Goal: Task Accomplishment & Management: Manage account settings

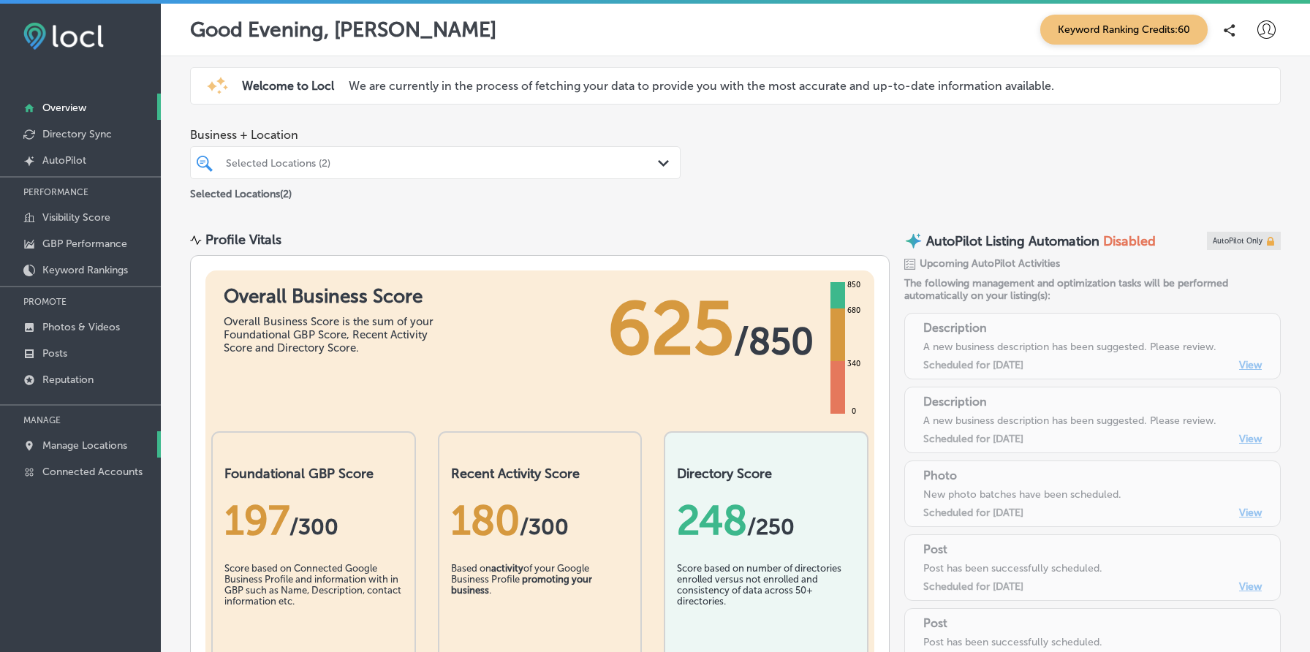
click at [96, 444] on p "Manage Locations" at bounding box center [84, 445] width 85 height 12
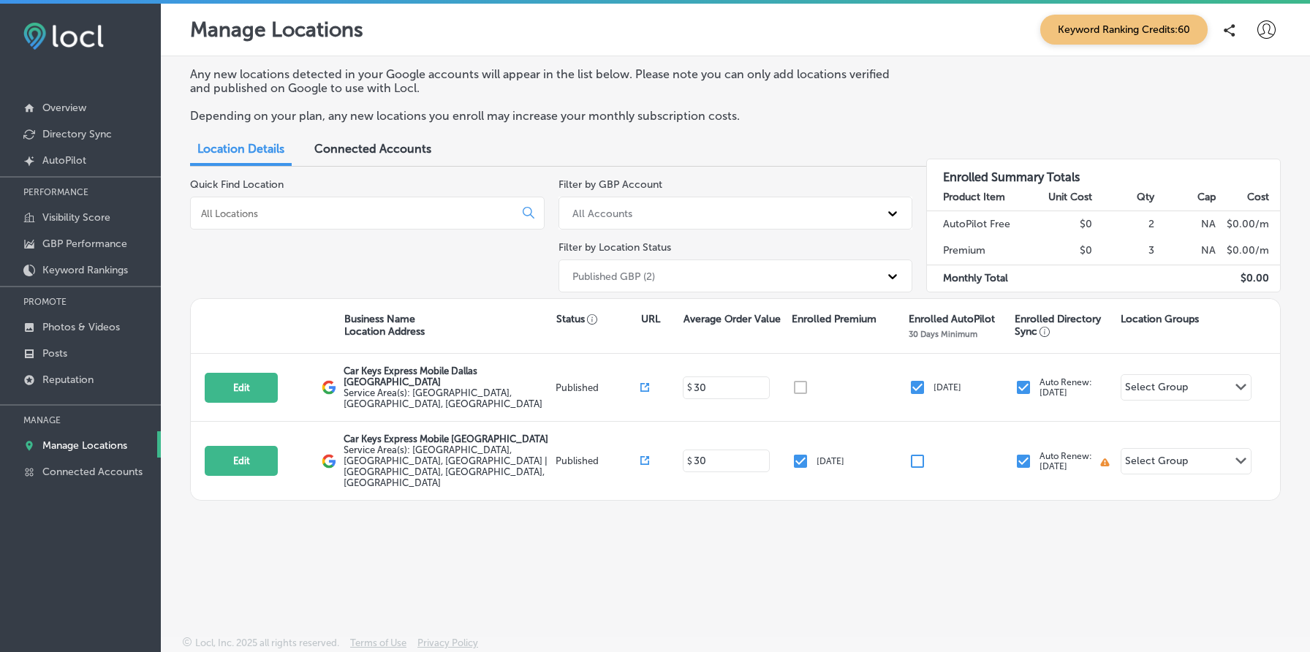
click at [784, 283] on div "Published GBP (2)" at bounding box center [722, 276] width 315 height 24
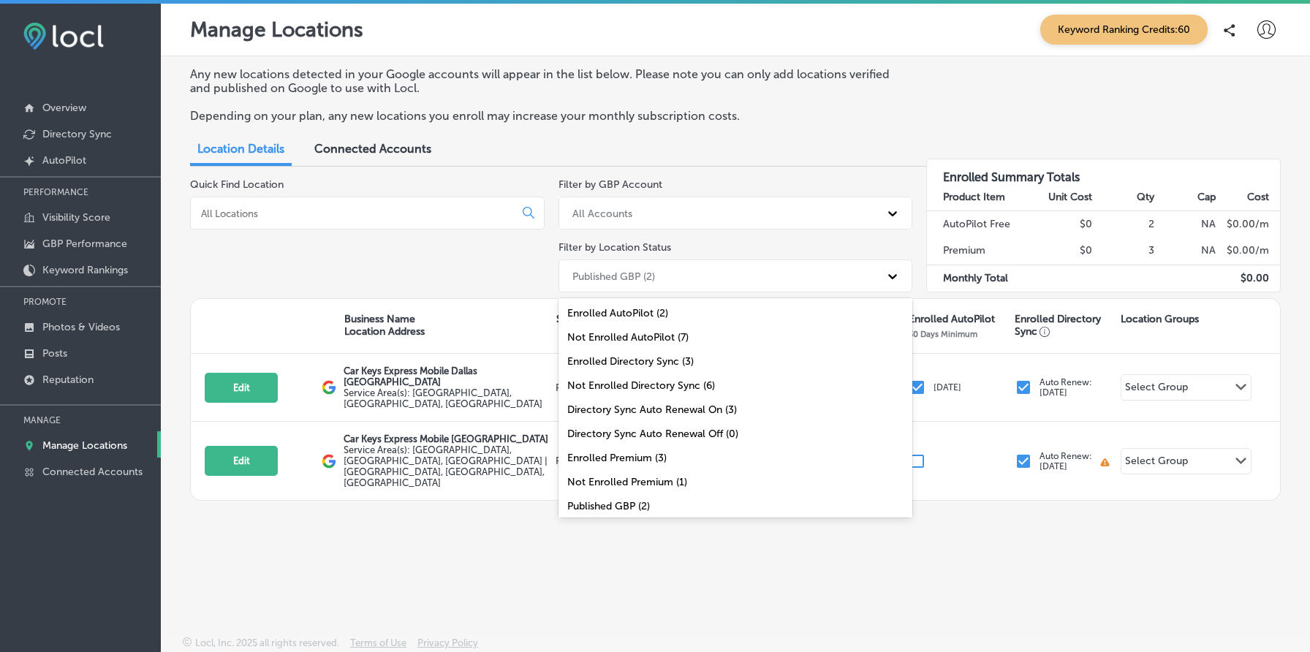
click at [1080, 556] on div "Any new locations detected in your Google accounts will appear in the list belo…" at bounding box center [735, 311] width 1149 height 511
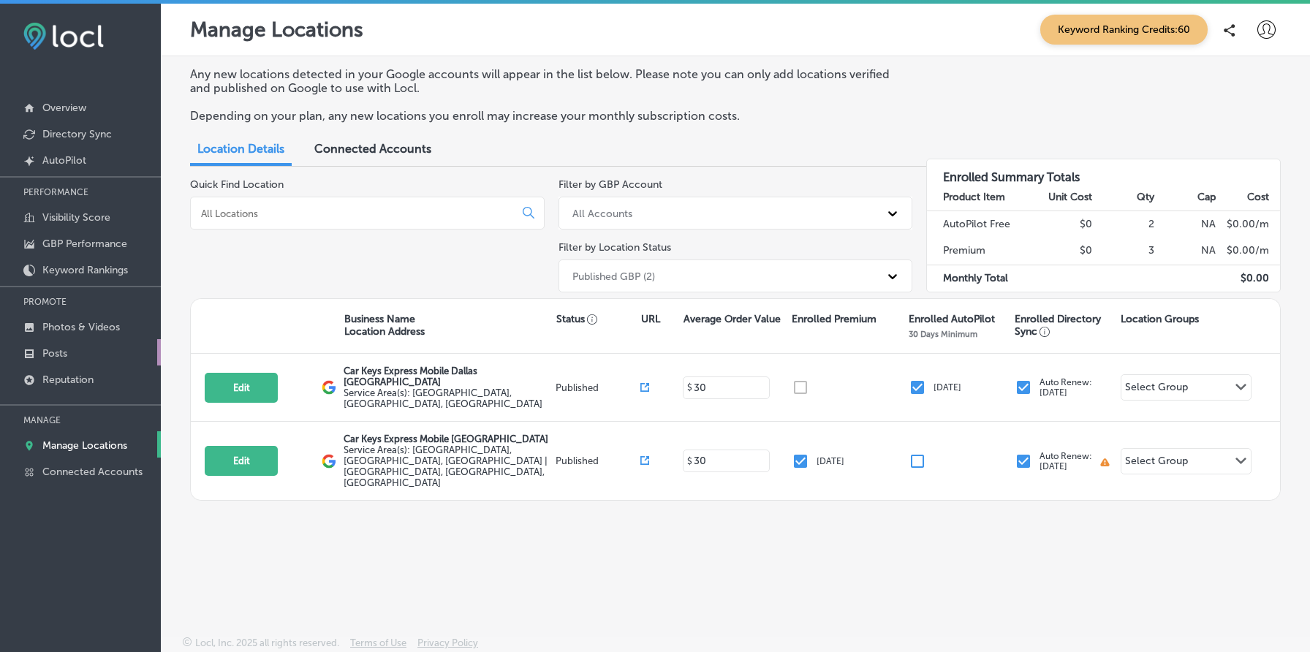
click at [56, 352] on p "Posts" at bounding box center [54, 353] width 25 height 12
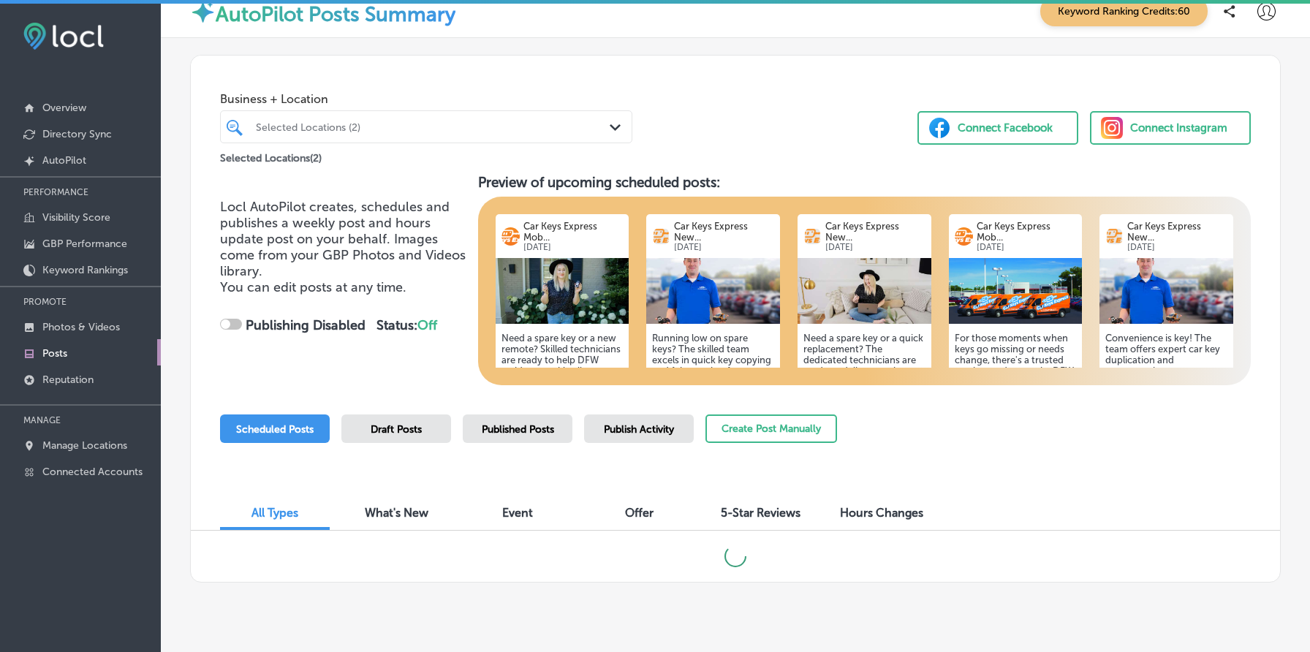
scroll to position [45, 0]
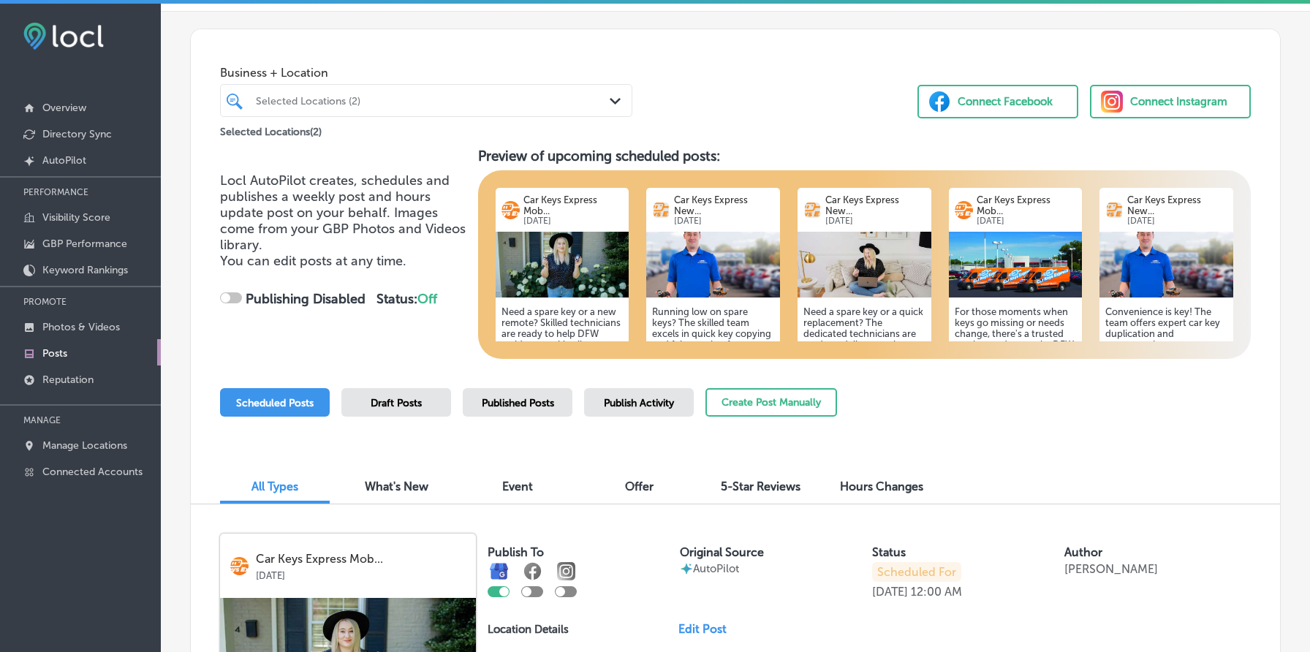
checkbox input "true"
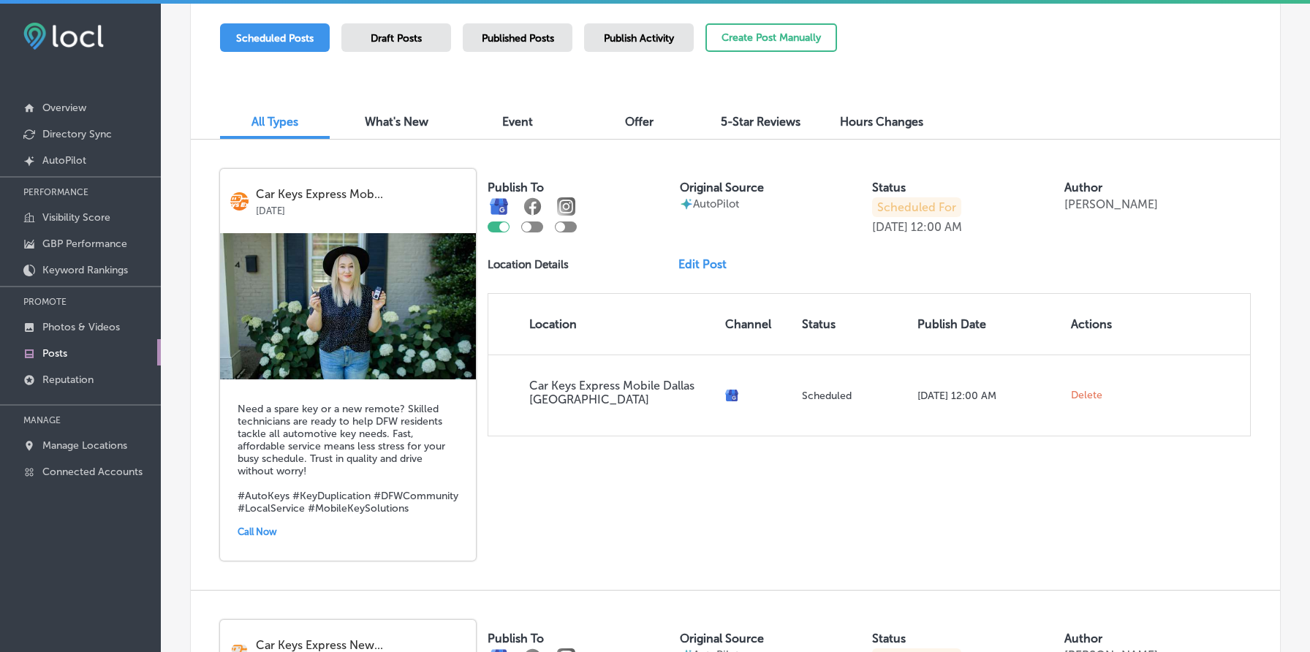
scroll to position [0, 0]
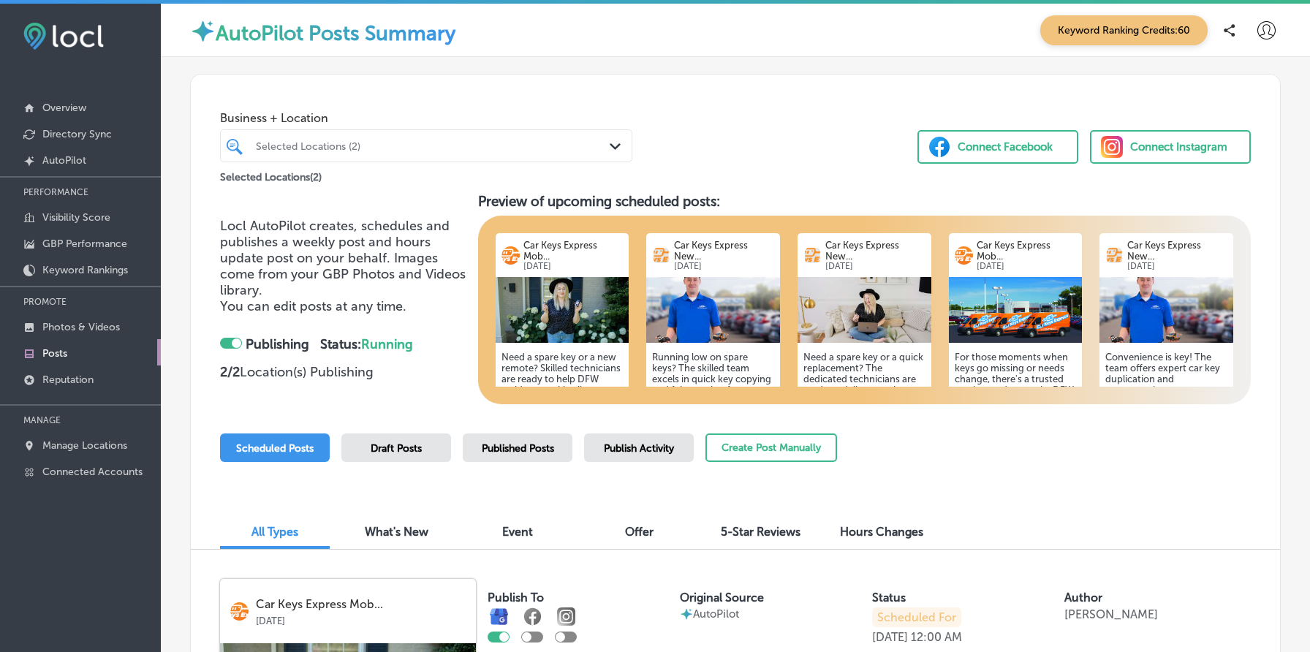
click at [316, 232] on span "Locl AutoPilot creates, schedules and publishes a weekly post and hours update …" at bounding box center [343, 258] width 246 height 80
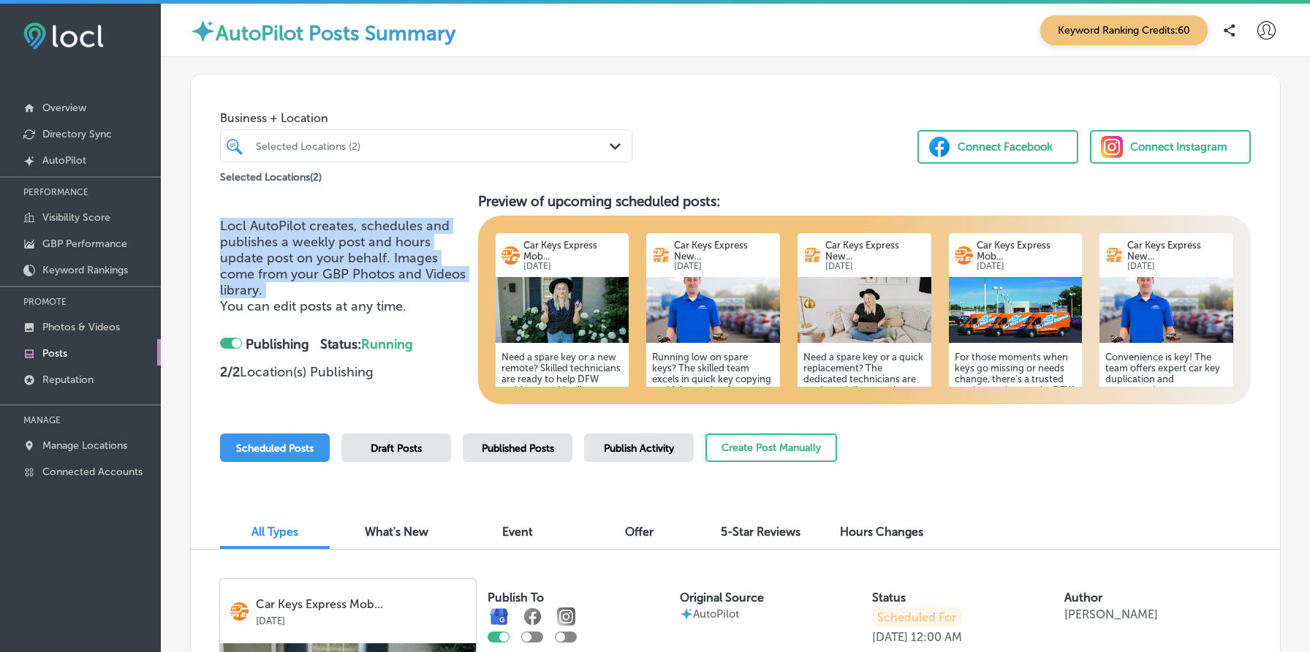
click at [316, 232] on span "Locl AutoPilot creates, schedules and publishes a weekly post and hours update …" at bounding box center [343, 258] width 246 height 80
click at [360, 281] on span "Locl AutoPilot creates, schedules and publishes a weekly post and hours update …" at bounding box center [343, 258] width 246 height 80
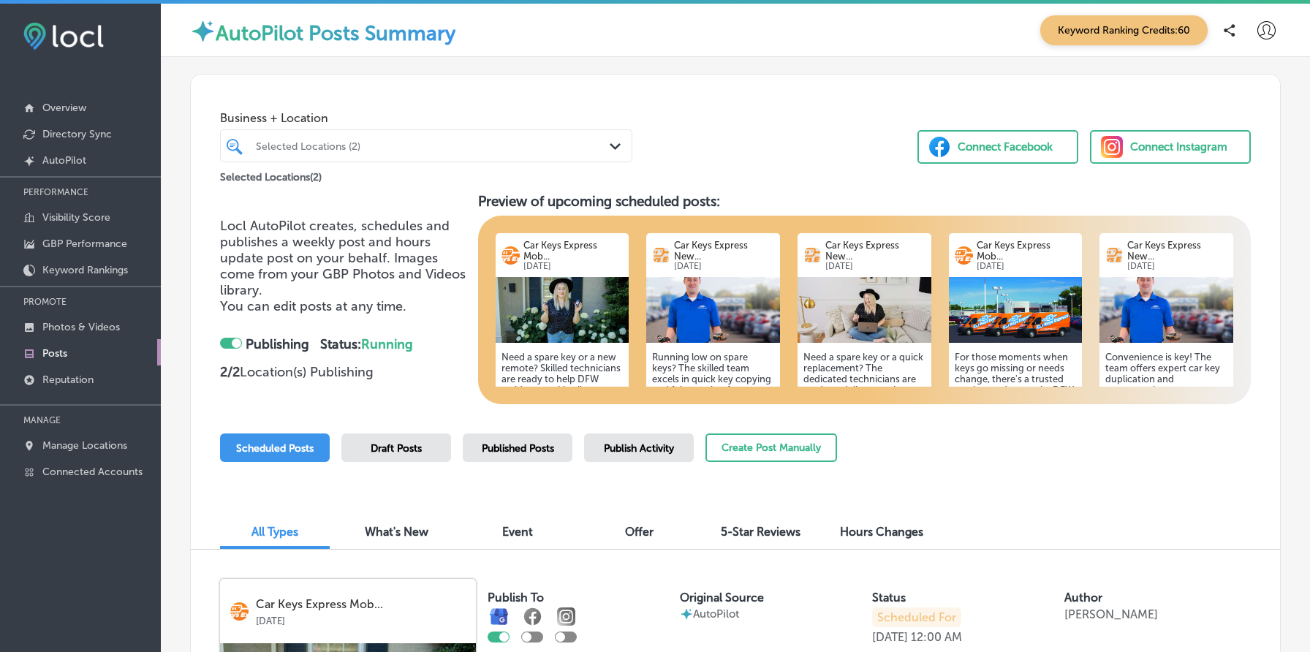
click at [560, 273] on div "Car Keys Express Mob... [DATE]" at bounding box center [563, 255] width 134 height 44
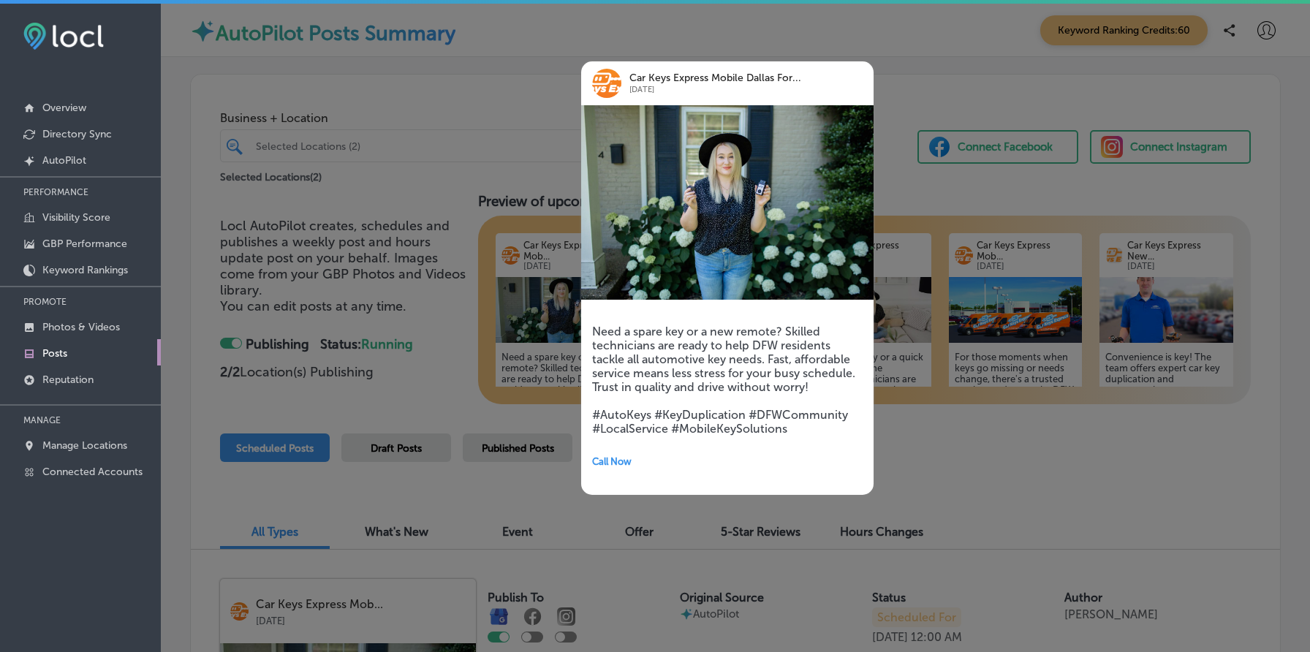
click at [980, 313] on div at bounding box center [655, 326] width 1310 height 652
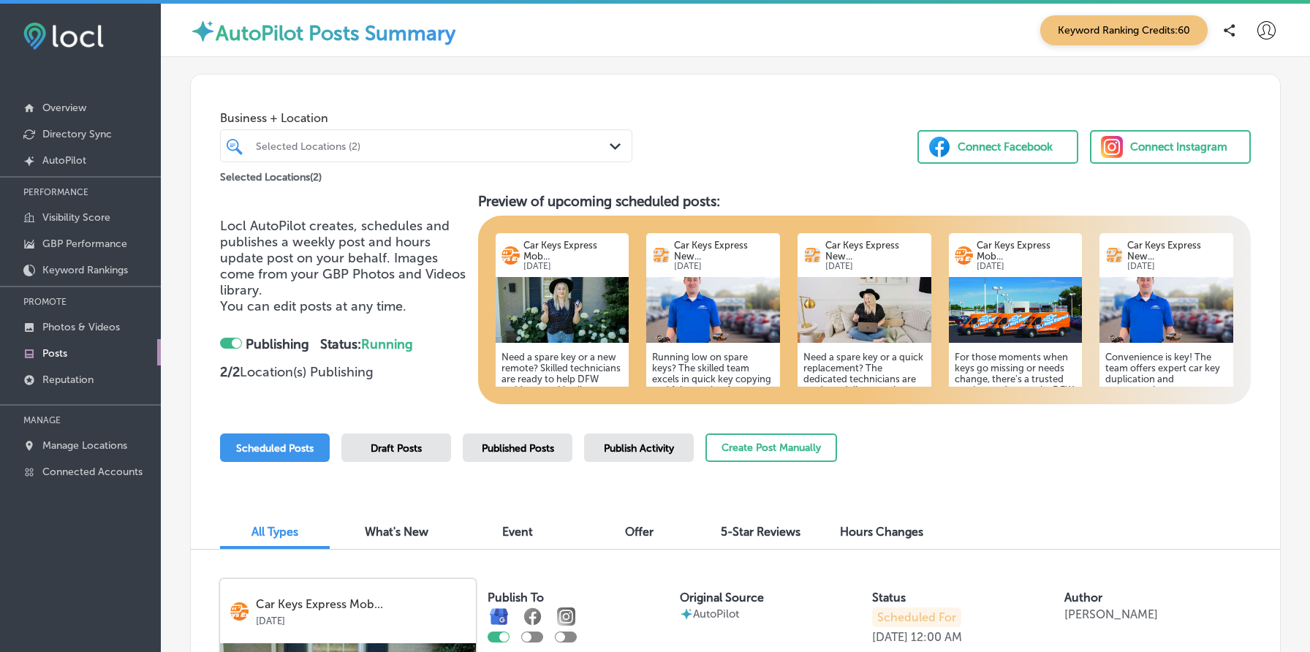
click at [296, 241] on span "Locl AutoPilot creates, schedules and publishes a weekly post and hours update …" at bounding box center [343, 258] width 246 height 80
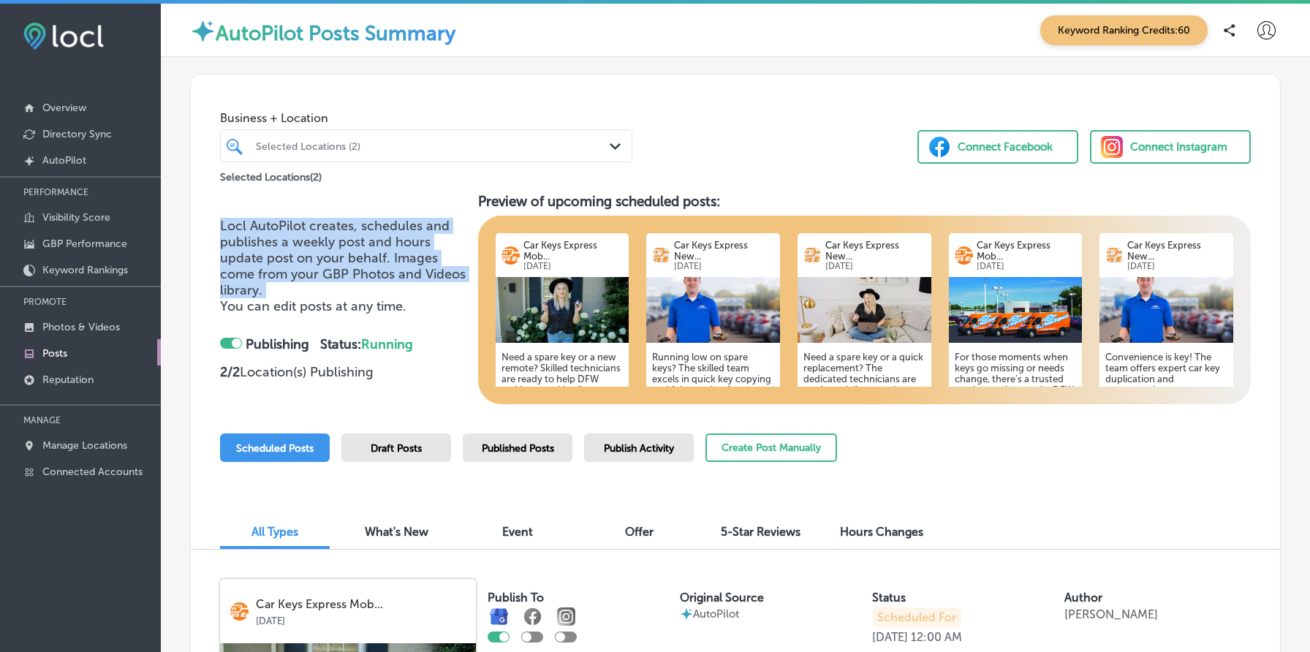
click at [296, 241] on span "Locl AutoPilot creates, schedules and publishes a weekly post and hours update …" at bounding box center [343, 258] width 246 height 80
click at [338, 251] on span "Locl AutoPilot creates, schedules and publishes a weekly post and hours update …" at bounding box center [343, 258] width 246 height 80
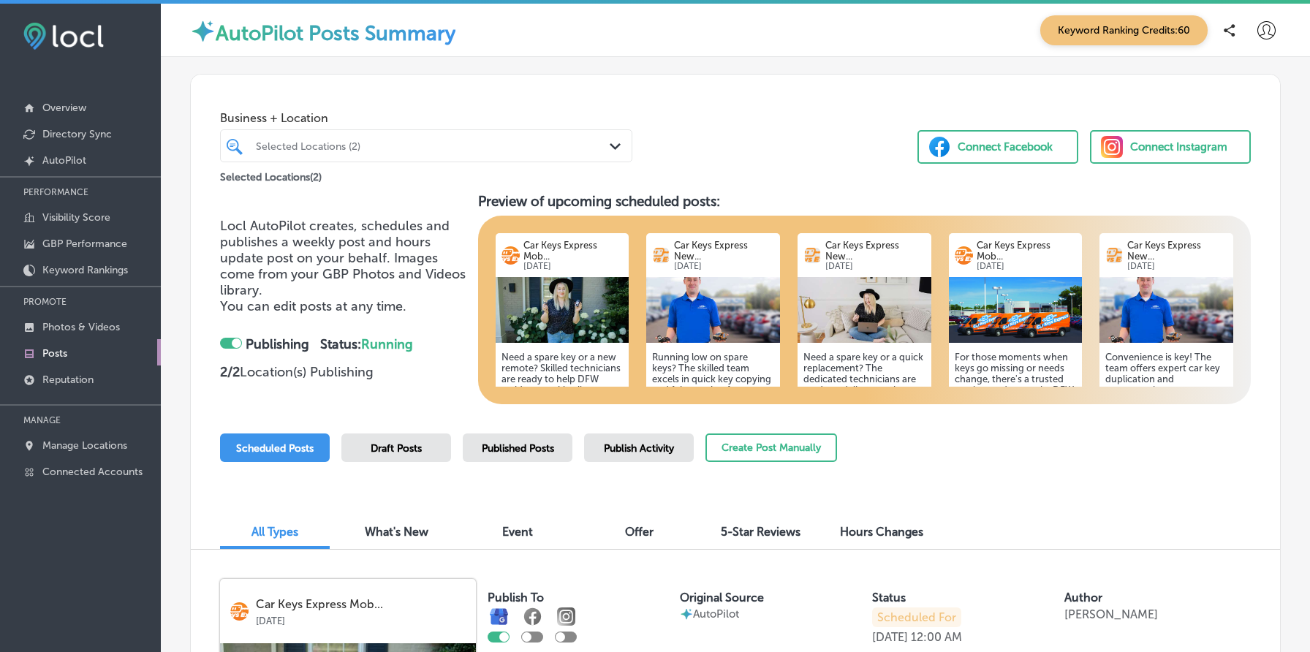
click at [882, 155] on div "Business + Location Selected Locations (2) Path Created with Sketch. Selected L…" at bounding box center [735, 130] width 1089 height 111
click at [354, 303] on span "You can edit posts at any time." at bounding box center [313, 306] width 186 height 16
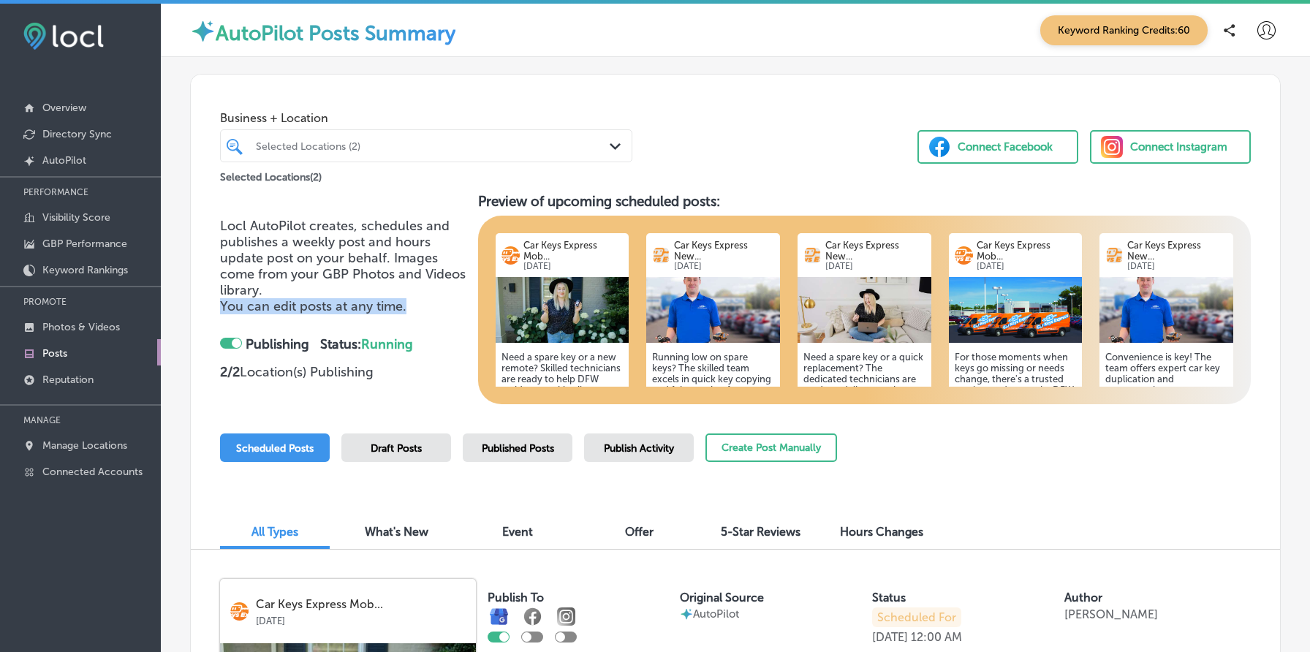
click at [354, 303] on span "You can edit posts at any time." at bounding box center [313, 306] width 186 height 16
click at [268, 254] on span "Locl AutoPilot creates, schedules and publishes a weekly post and hours update …" at bounding box center [343, 258] width 246 height 80
click at [99, 444] on p "Manage Locations" at bounding box center [84, 445] width 85 height 12
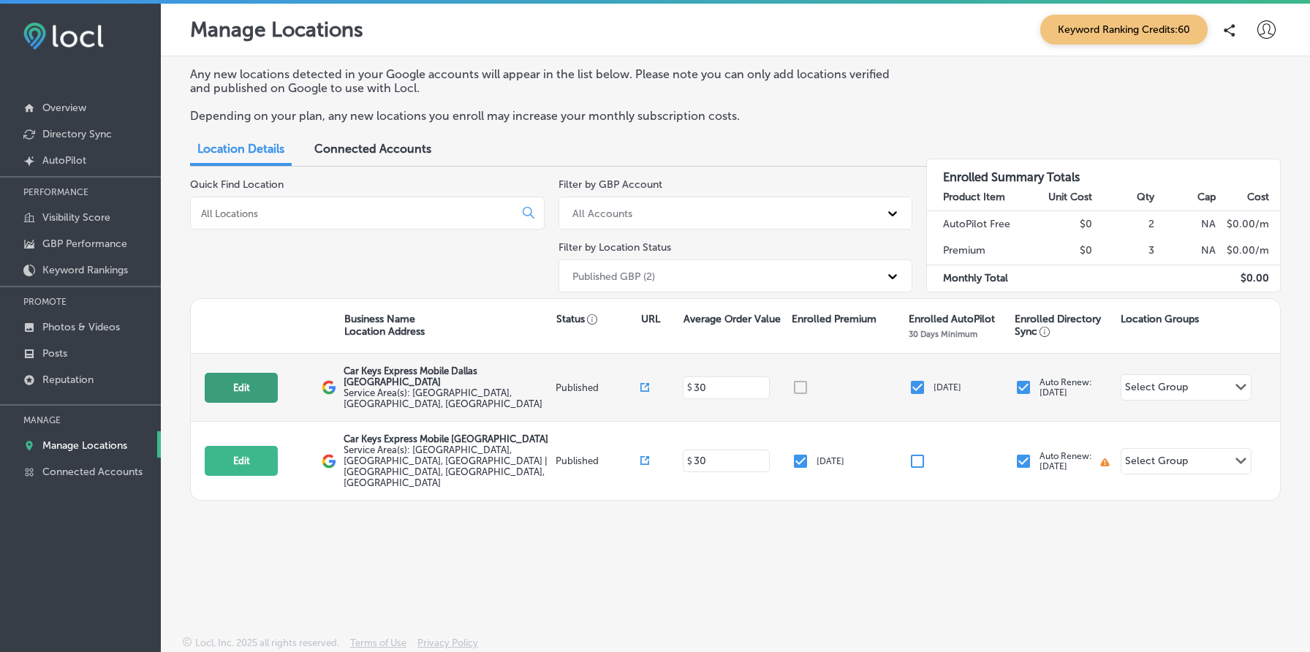
click at [251, 373] on button "Edit" at bounding box center [241, 388] width 73 height 30
select select "US"
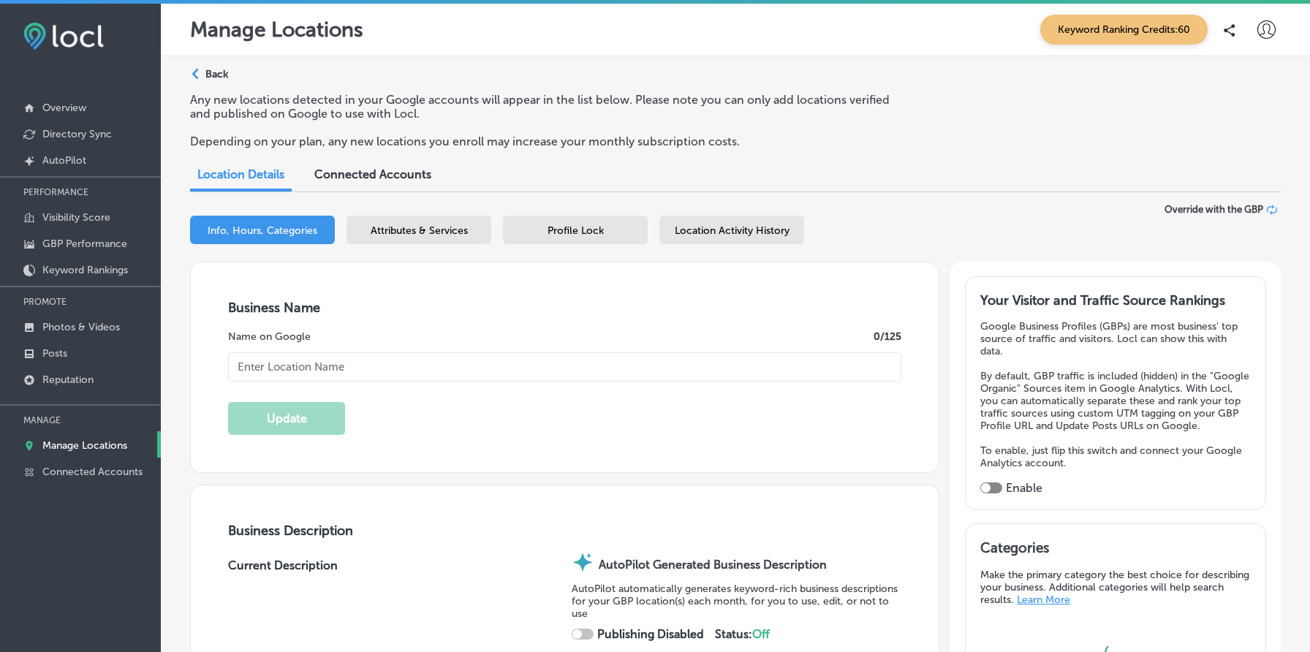
checkbox input "true"
type input "Car Keys Express Mobile Dallas [GEOGRAPHIC_DATA]"
type textarea "Car Keys Express Mobile Dallas Fort Worth specializes in precise key duplicatio…"
type input "[URL][DOMAIN_NAME]"
checkbox input "false"
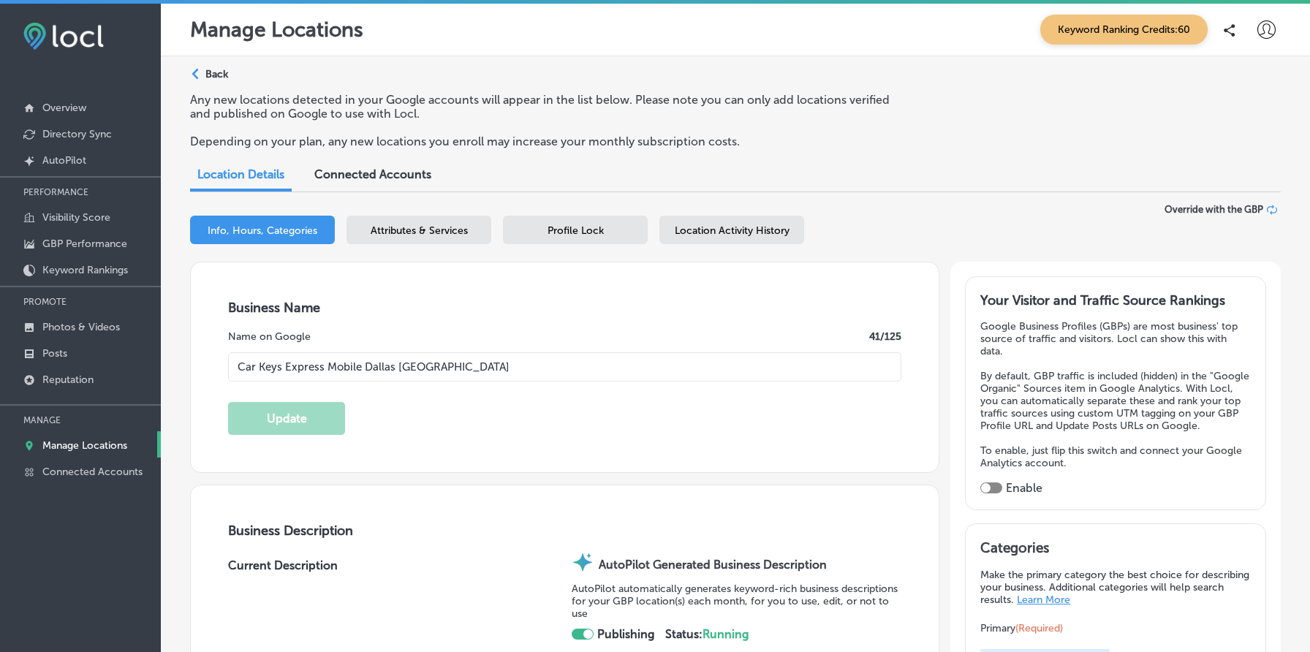
type input "[STREET_ADDRESS]"
type input "Suite 101"
type input "[GEOGRAPHIC_DATA]"
type input "40299"
type input "US"
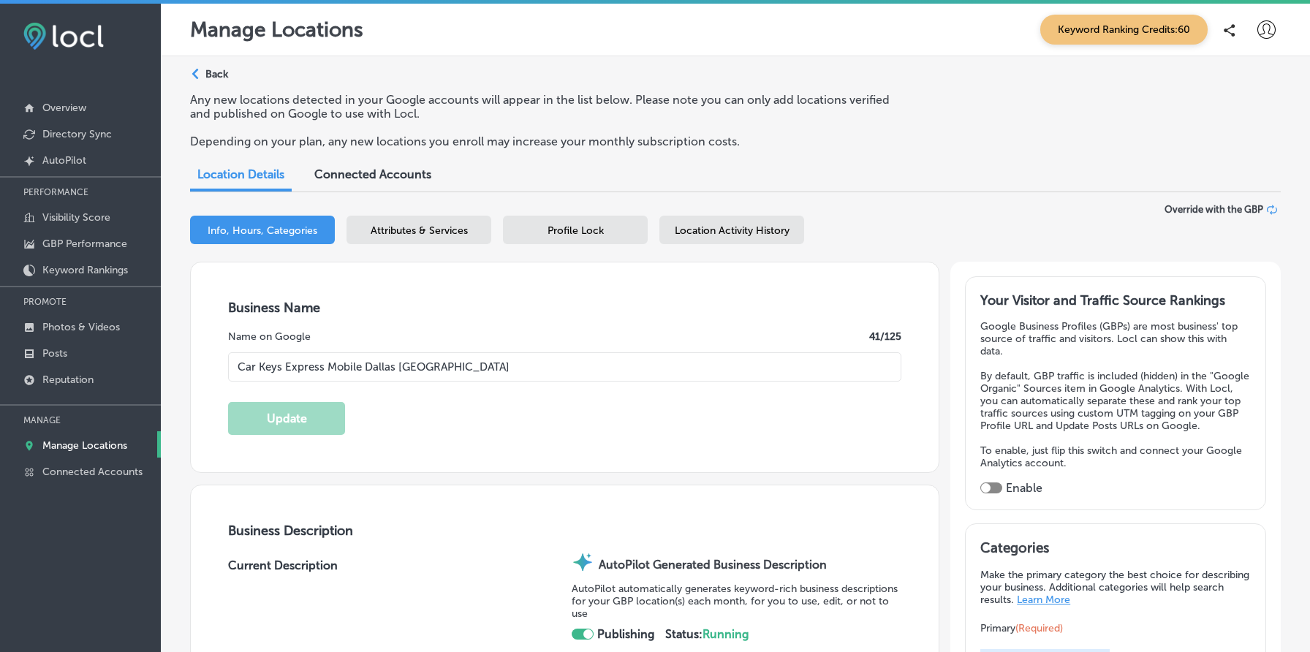
type textarea "Car Keys Express Mobile Dallas Fort Worth specializes in precise key duplicatio…"
type input "[PHONE_NUMBER]"
click at [66, 357] on p "Posts" at bounding box center [54, 353] width 25 height 12
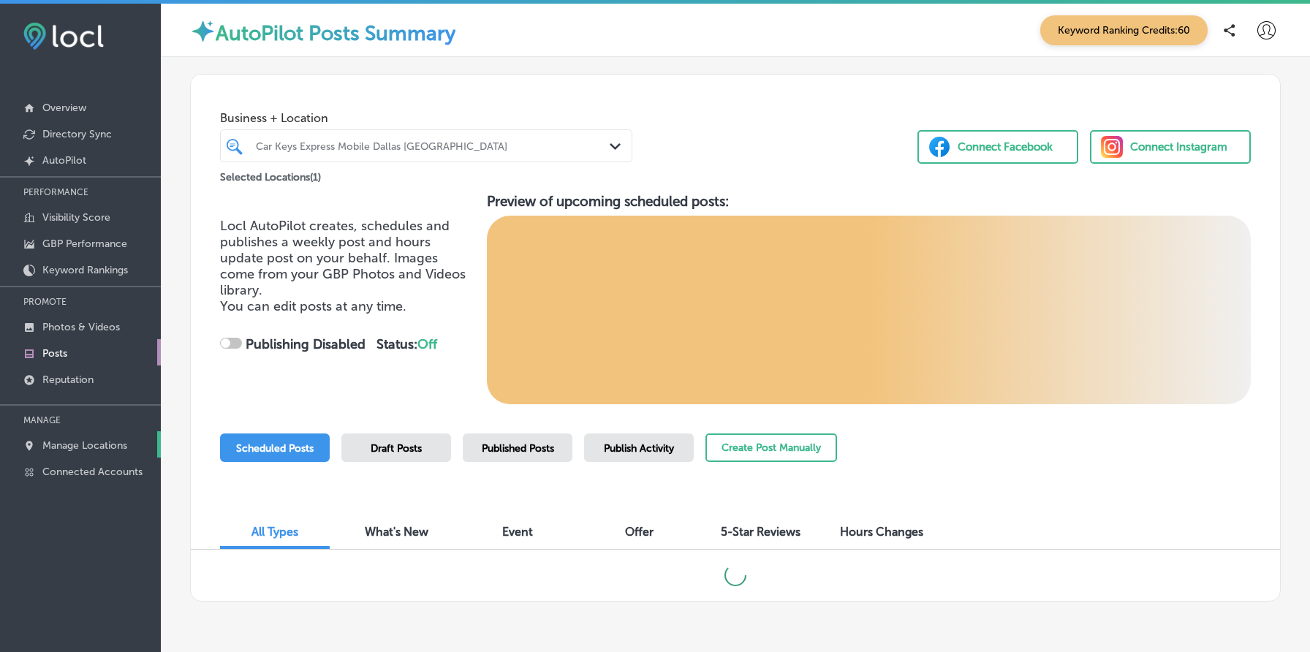
click at [90, 447] on p "Manage Locations" at bounding box center [84, 445] width 85 height 12
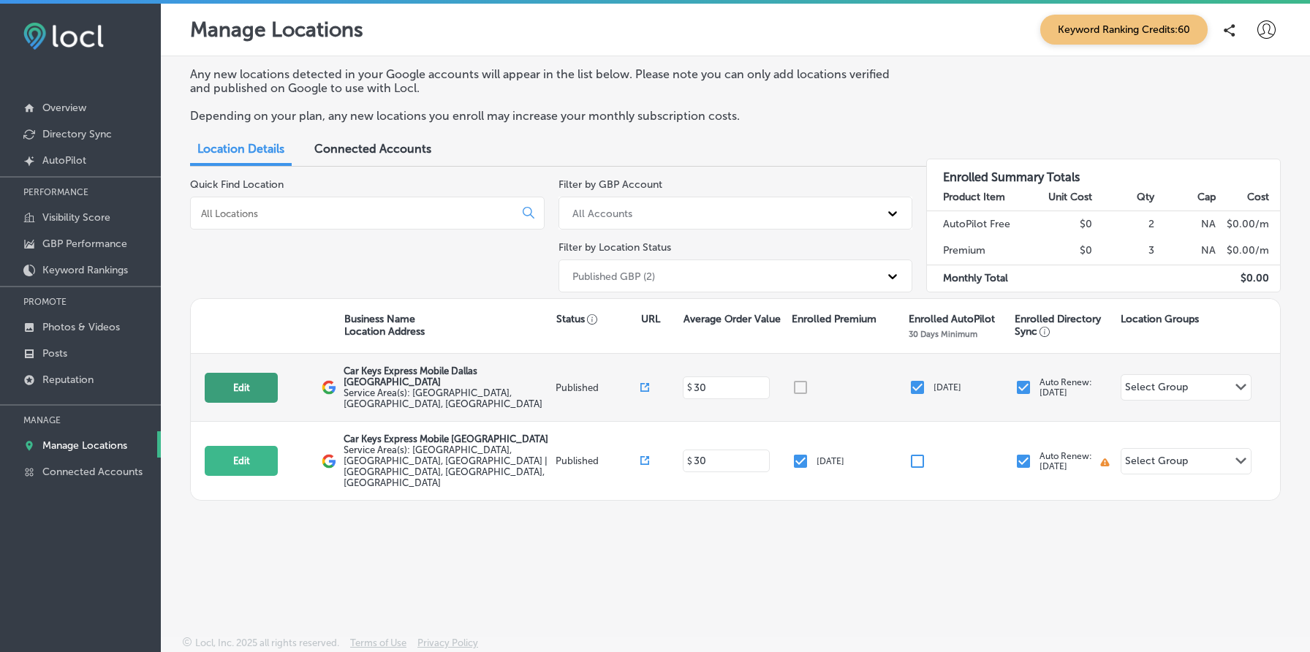
click at [242, 381] on button "Edit" at bounding box center [241, 388] width 73 height 30
select select "US"
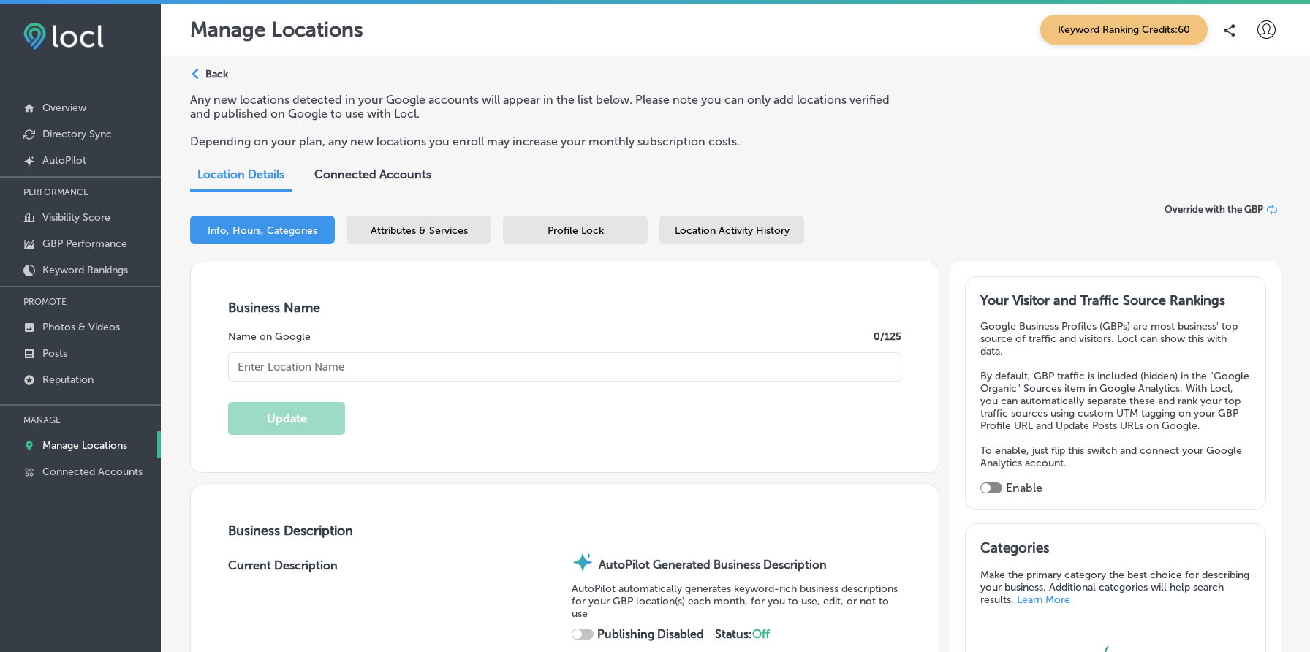
type input "Car Keys Express Mobile Dallas [GEOGRAPHIC_DATA]"
type textarea "Car Keys Express Mobile Dallas Fort Worth specializes in precise key duplicatio…"
click at [444, 228] on span "Attributes & Services" at bounding box center [419, 230] width 97 height 12
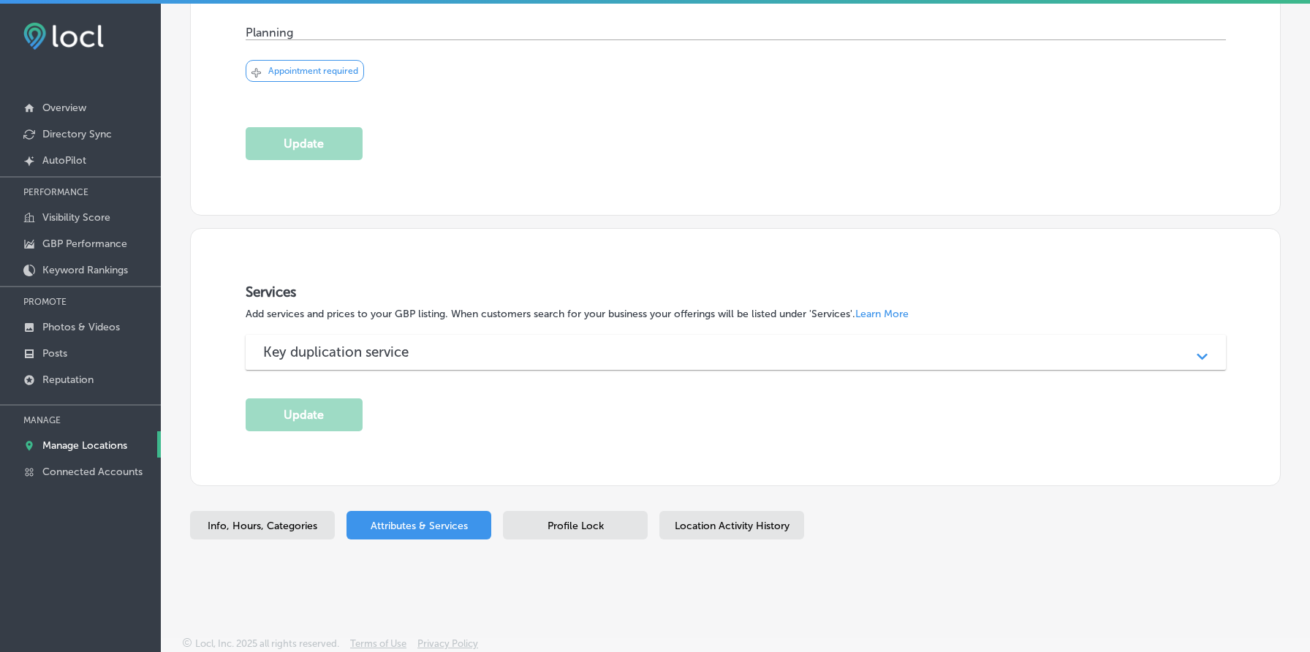
scroll to position [4, 0]
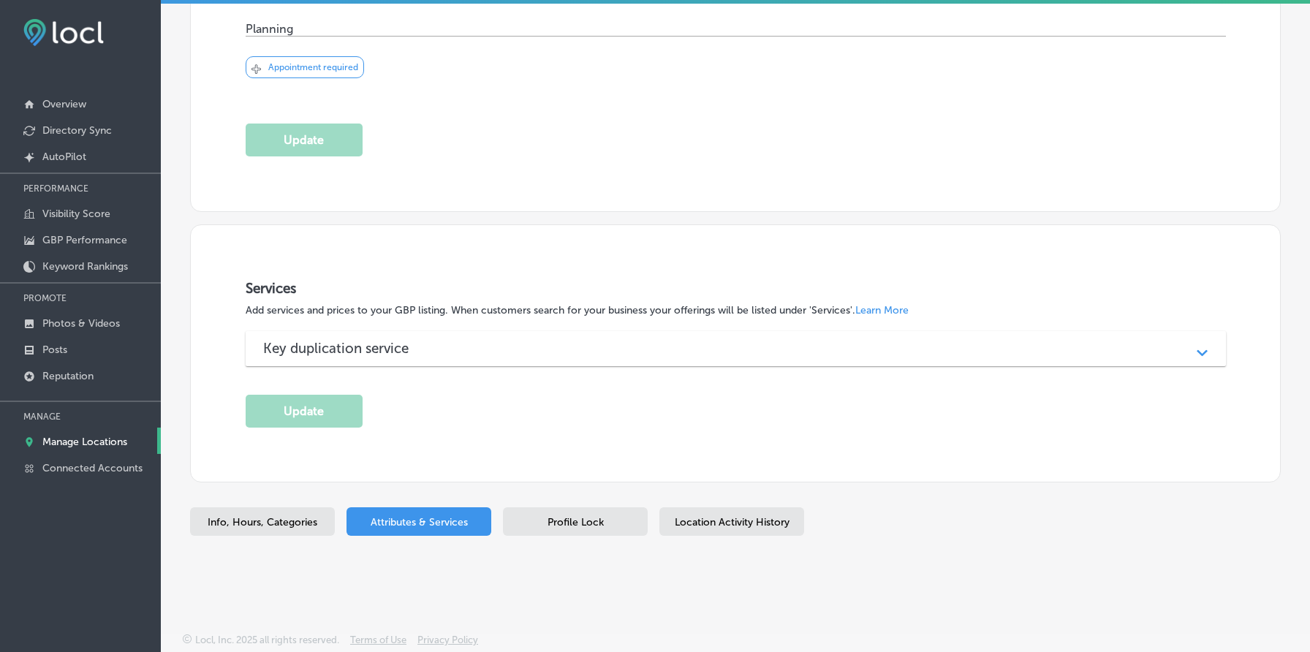
click at [703, 347] on div "Key duplication service" at bounding box center [735, 348] width 945 height 17
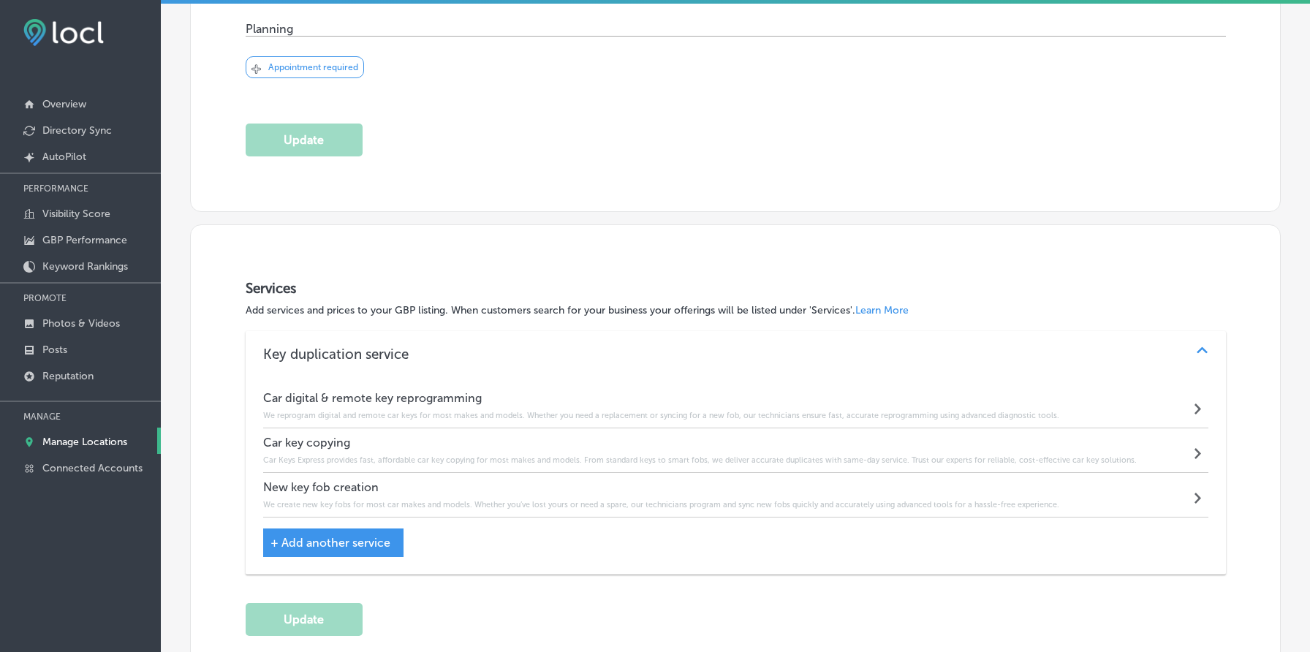
scroll to position [0, 0]
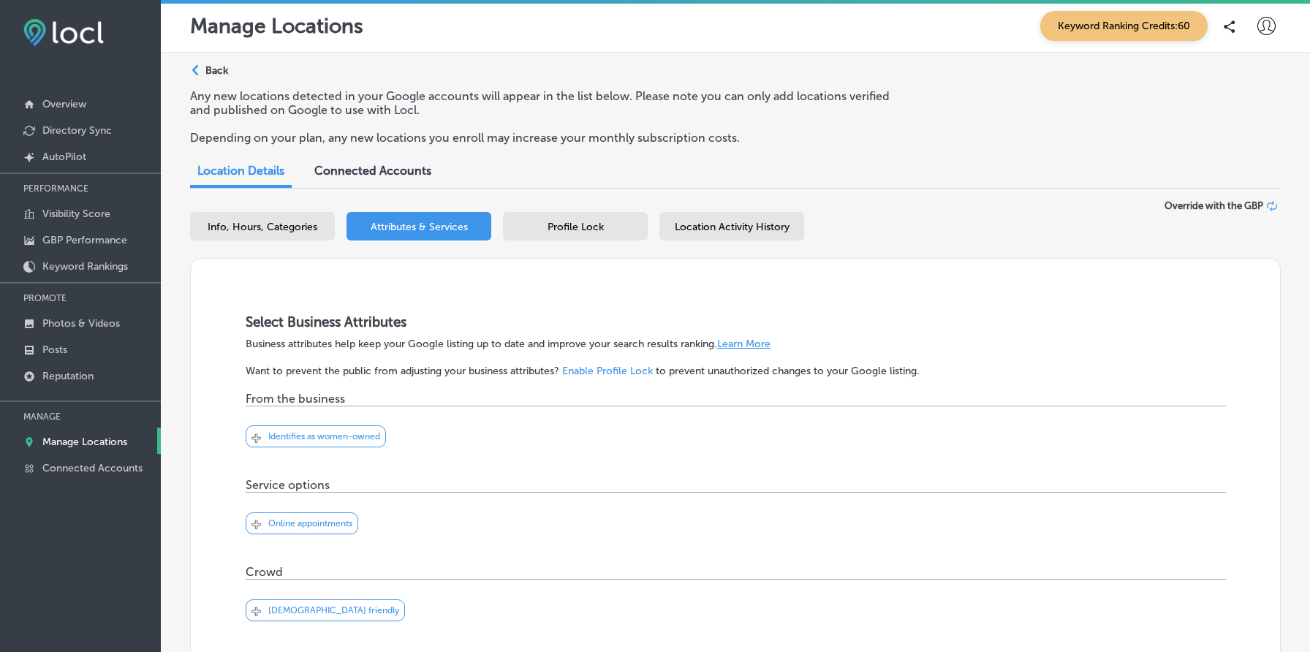
click at [757, 227] on span "Location Activity History" at bounding box center [732, 227] width 115 height 12
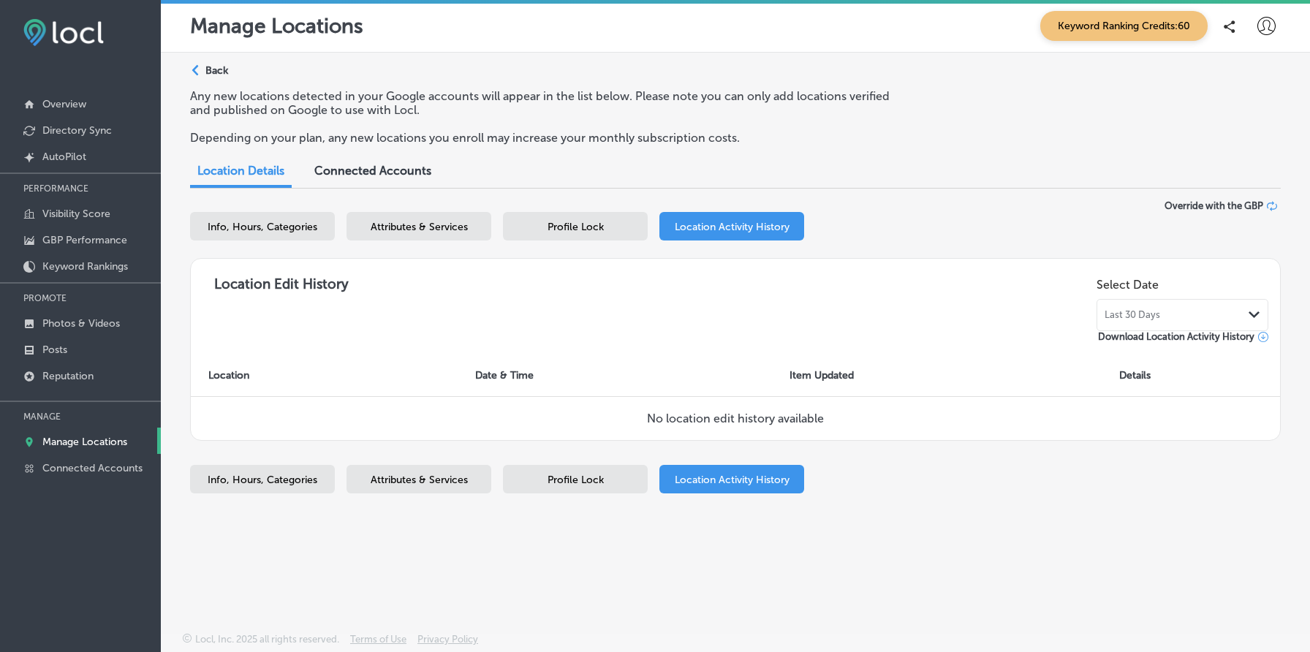
click at [583, 225] on span "Profile Lock" at bounding box center [576, 227] width 56 height 12
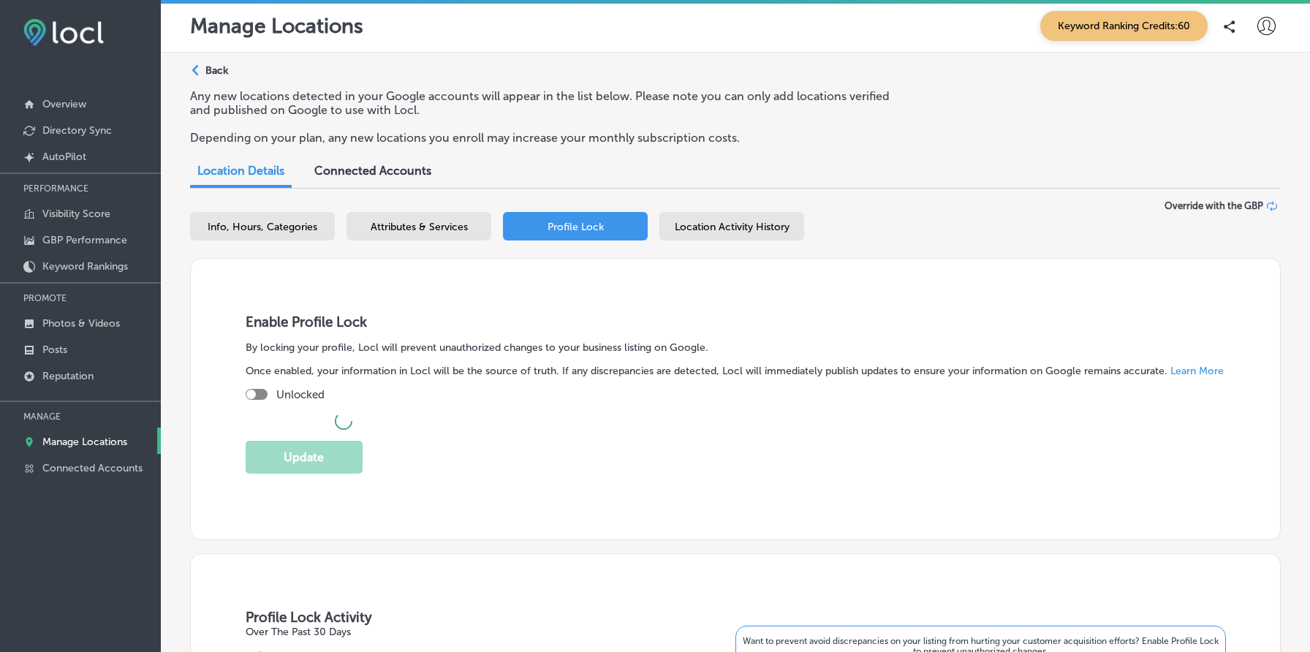
click at [420, 230] on span "Attributes & Services" at bounding box center [419, 227] width 97 height 12
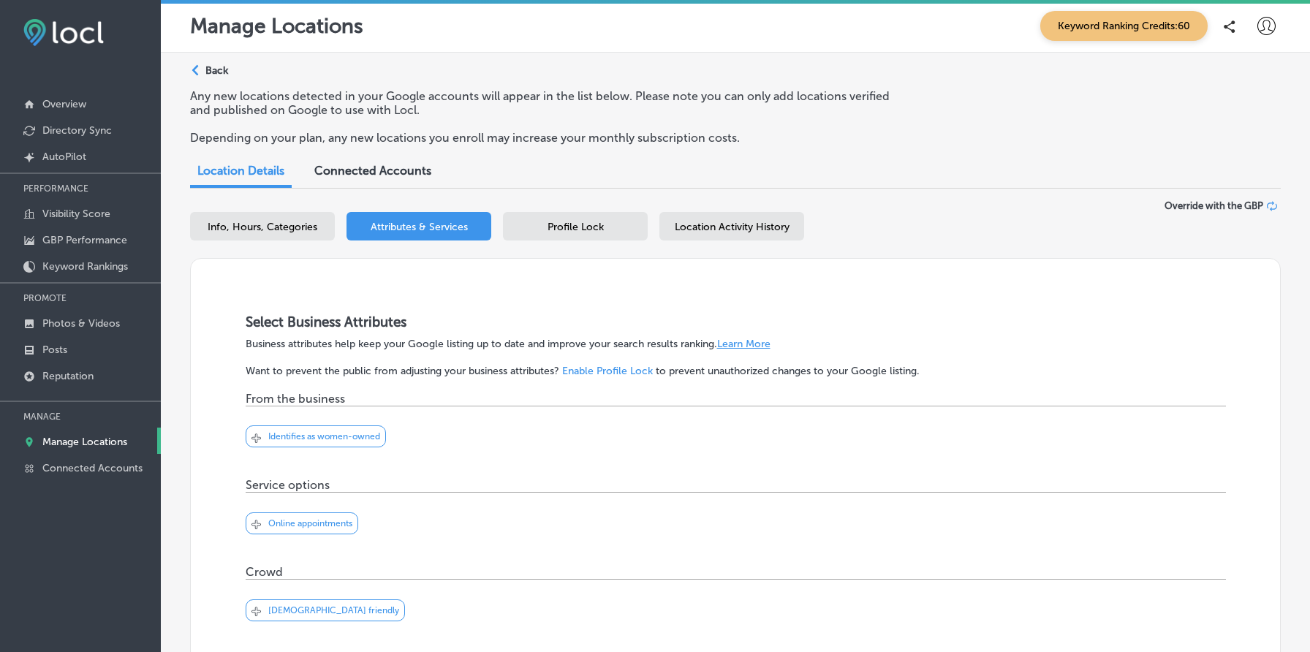
click at [258, 219] on div "Info, Hours, Categories" at bounding box center [262, 226] width 145 height 29
select select "US"
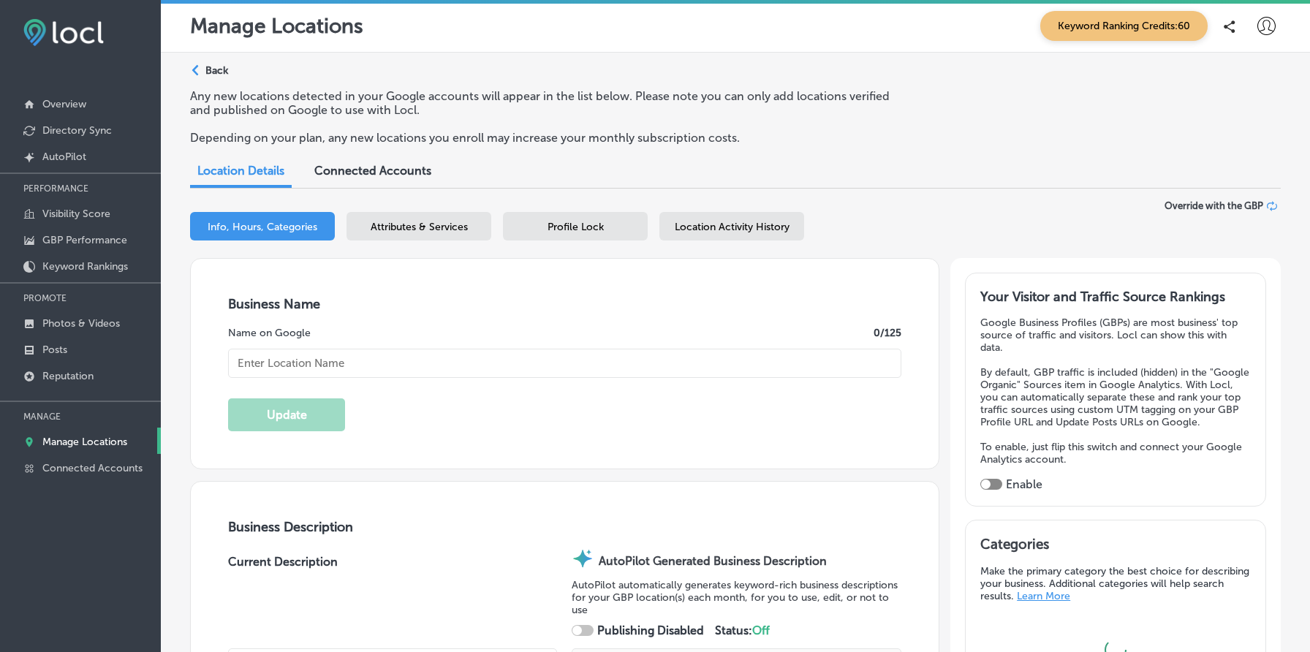
type textarea "Car Keys Express Mobile Dallas Fort Worth specializes in precise key duplicatio…"
type input "[PHONE_NUMBER]"
type input "[URL][DOMAIN_NAME]"
checkbox input "true"
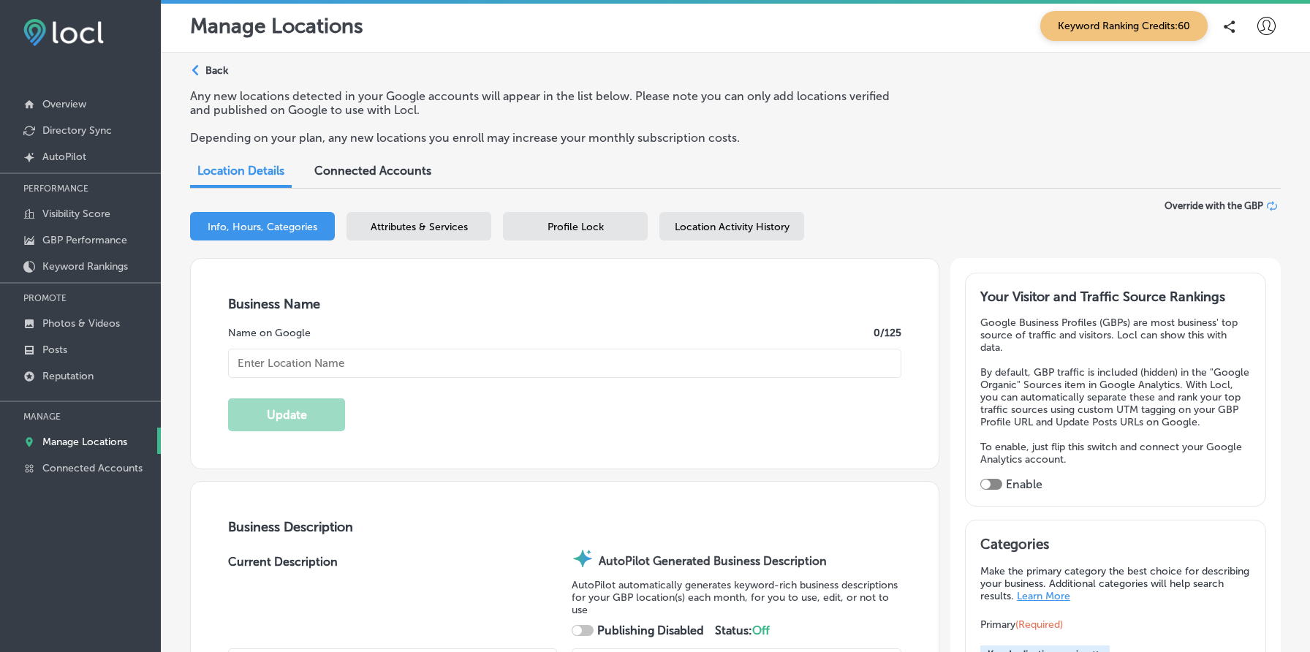
type input "Car Keys Express Mobile Dallas [GEOGRAPHIC_DATA]"
checkbox input "false"
type input "[STREET_ADDRESS]"
type input "Suite 101"
type input "[GEOGRAPHIC_DATA]"
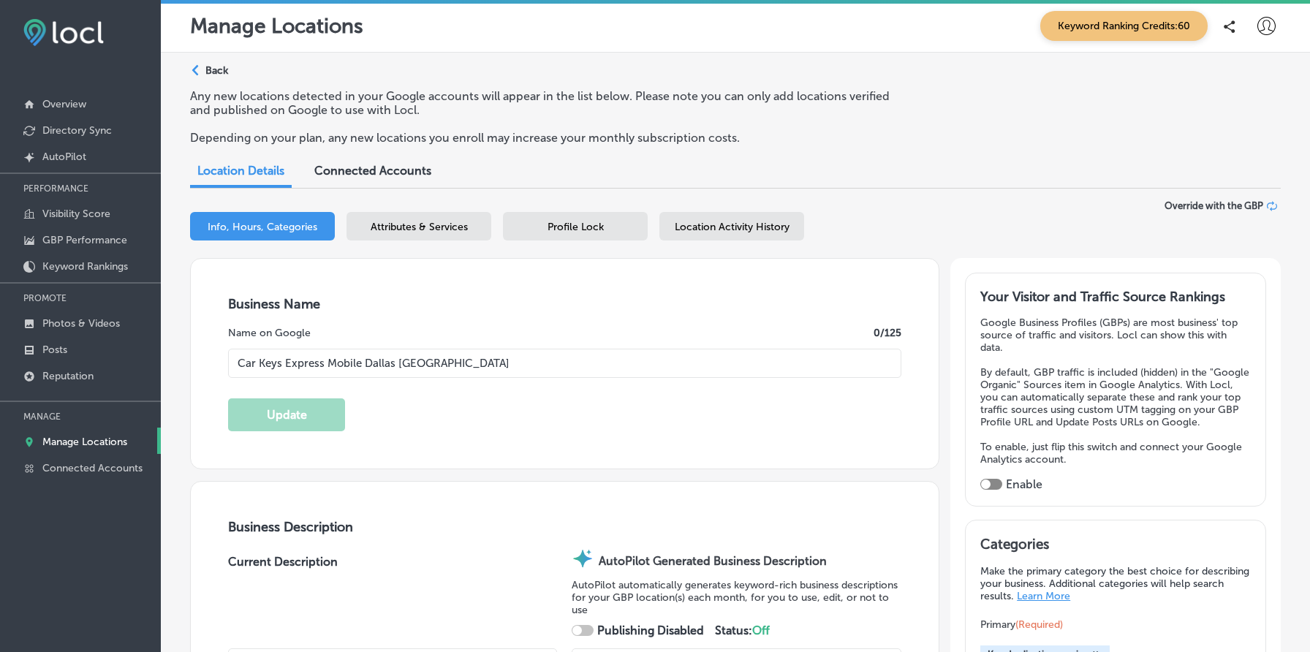
type input "40299"
type input "US"
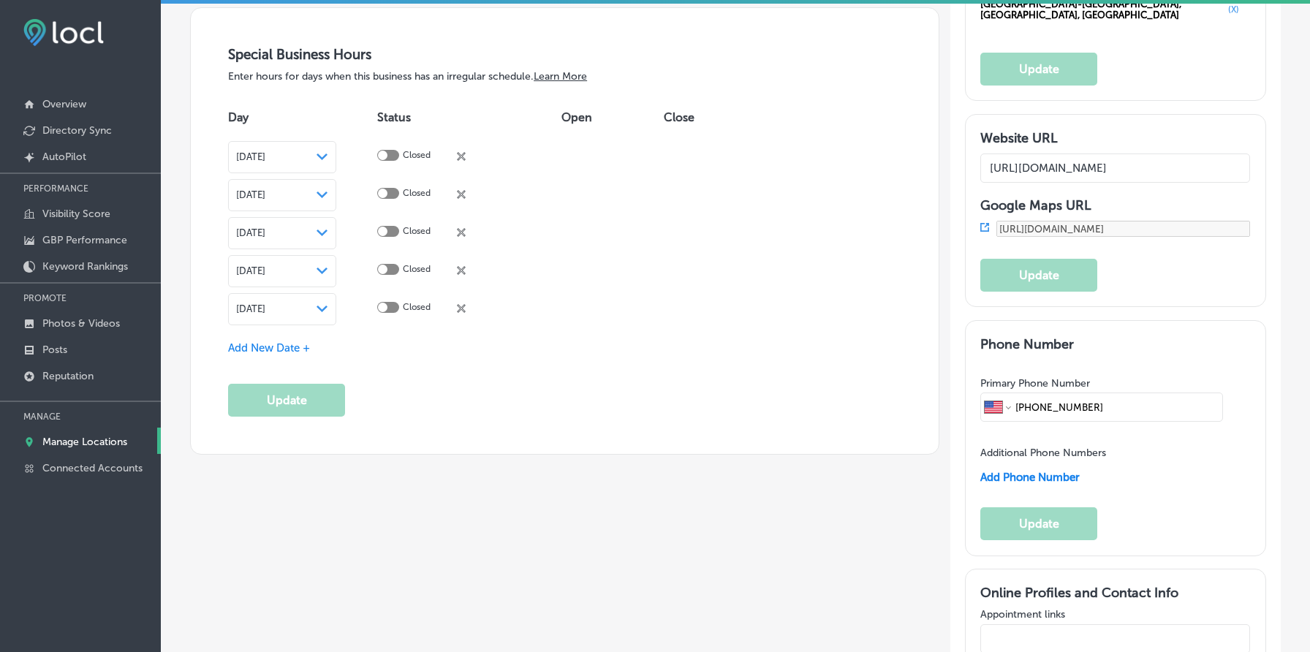
scroll to position [1496, 0]
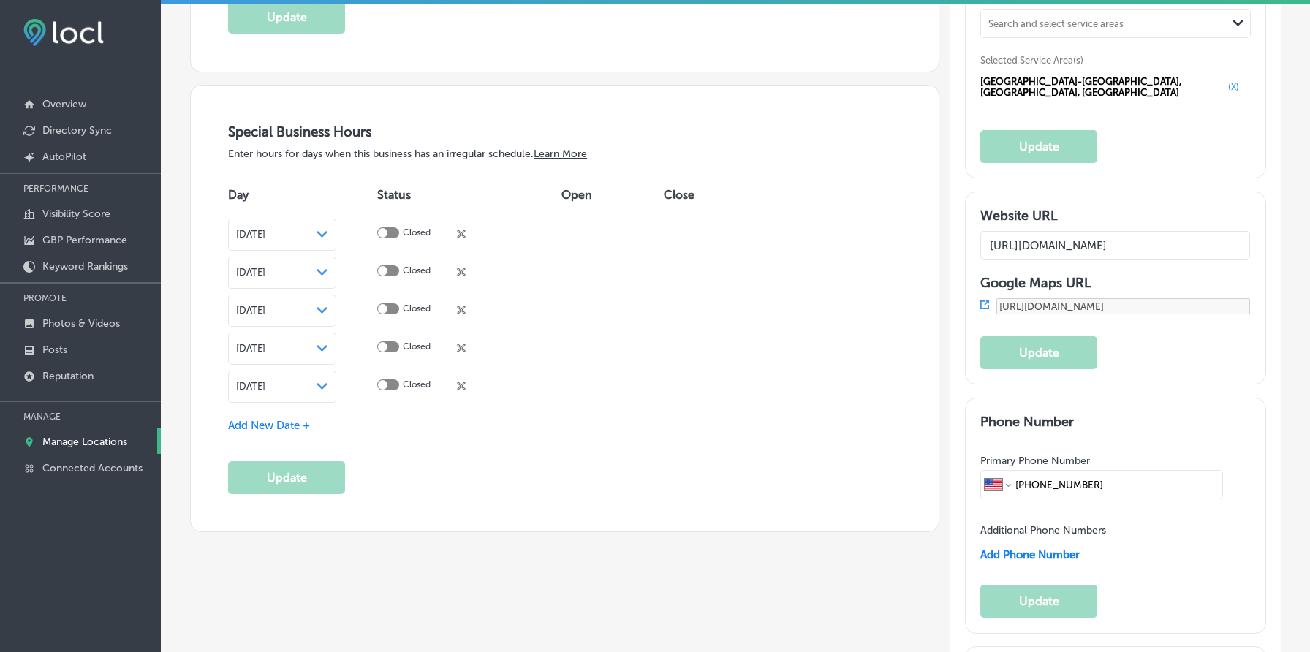
click at [888, 208] on div "Day Status Open Close [DATE] Path Created with Sketch. Closed close Created wit…" at bounding box center [564, 290] width 673 height 231
